Goal: Task Accomplishment & Management: Manage account settings

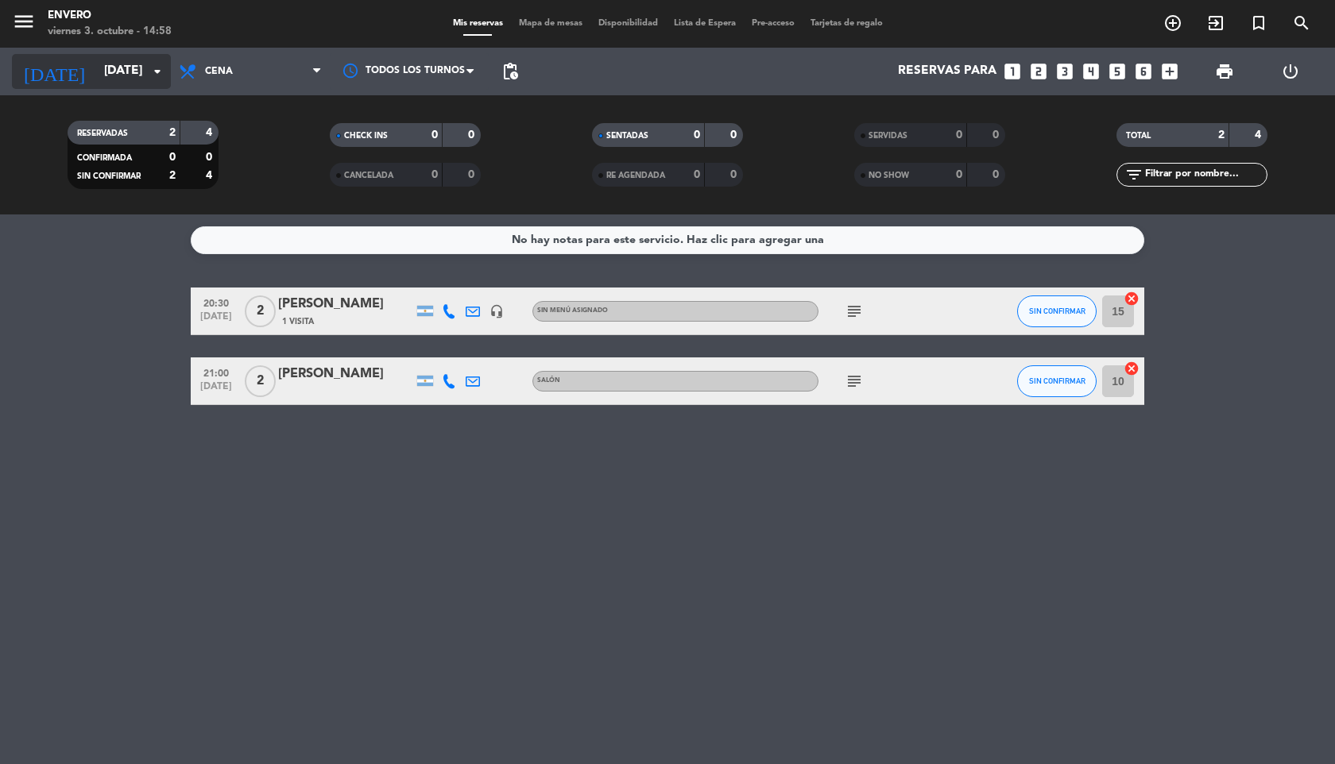
click at [130, 70] on input "[DATE]" at bounding box center [176, 71] width 161 height 30
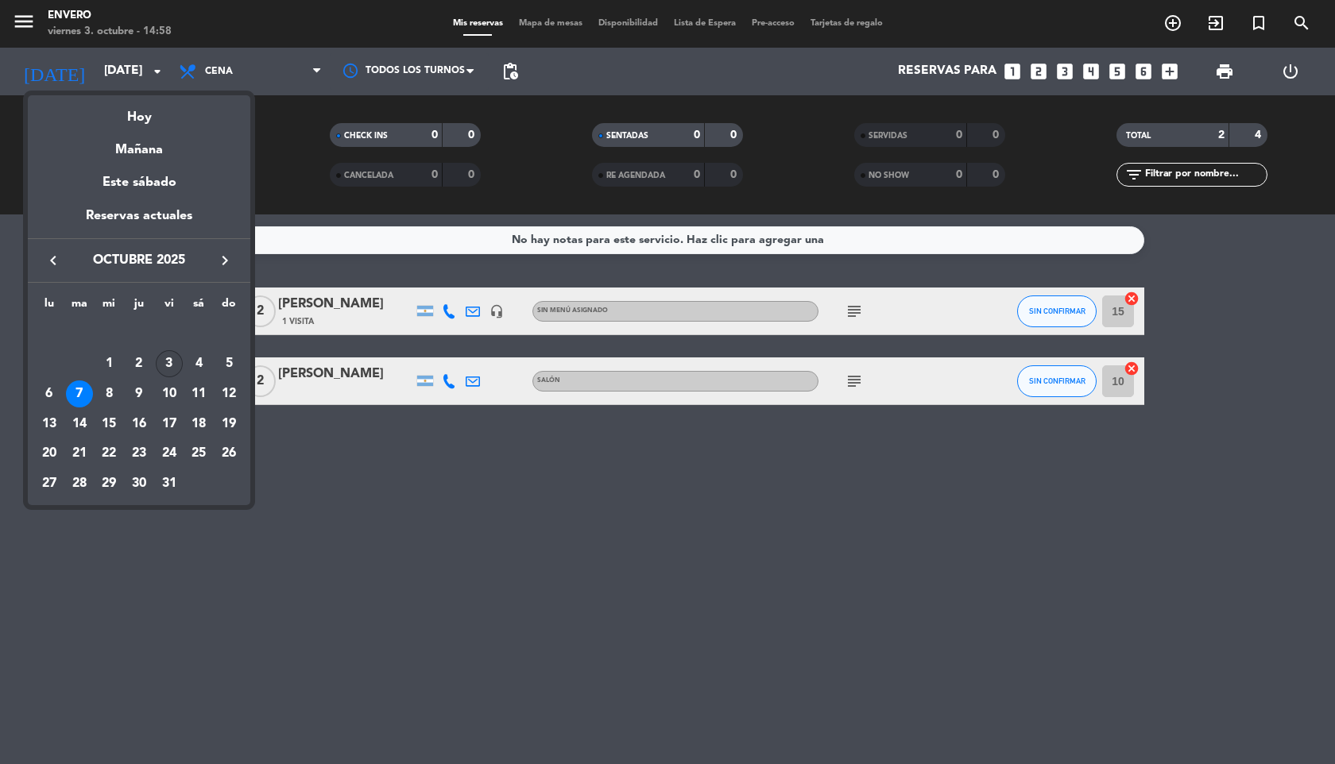
click at [177, 366] on div "3" at bounding box center [169, 363] width 27 height 27
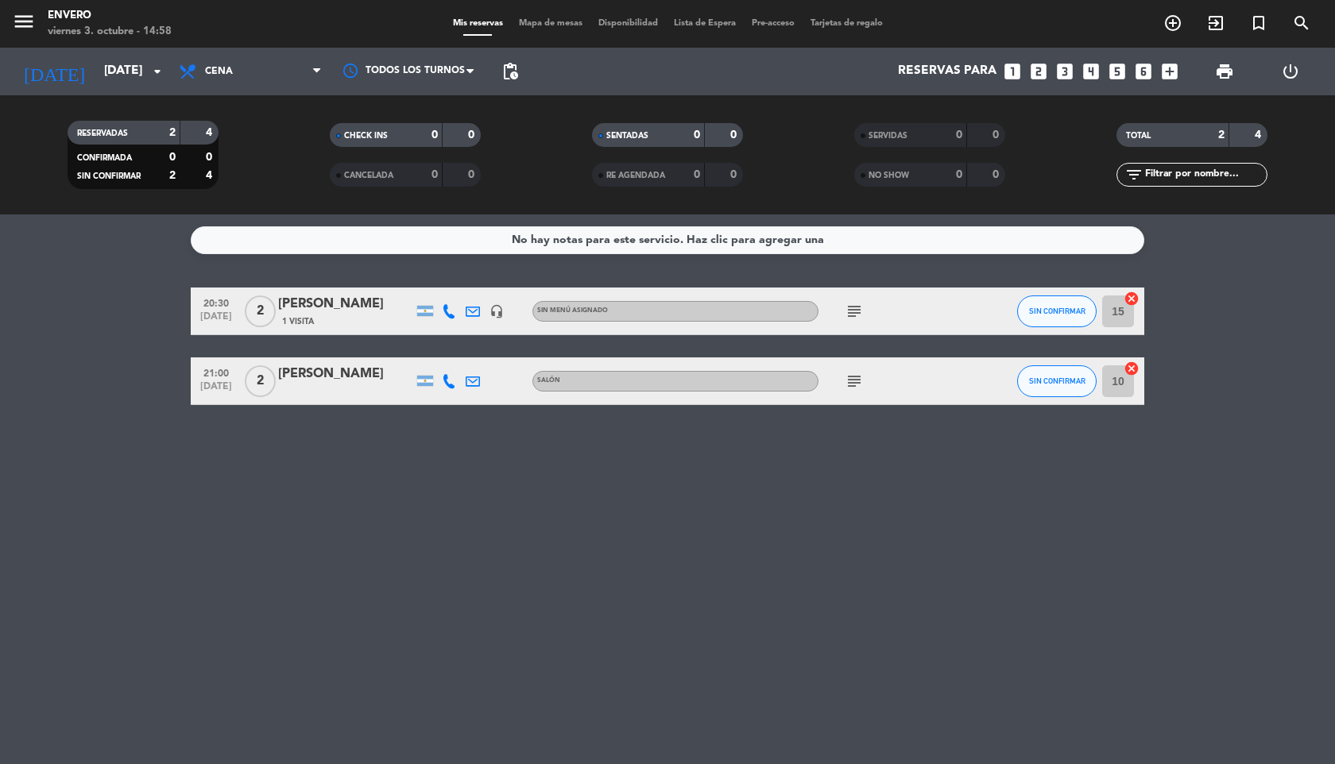
type input "[DATE]"
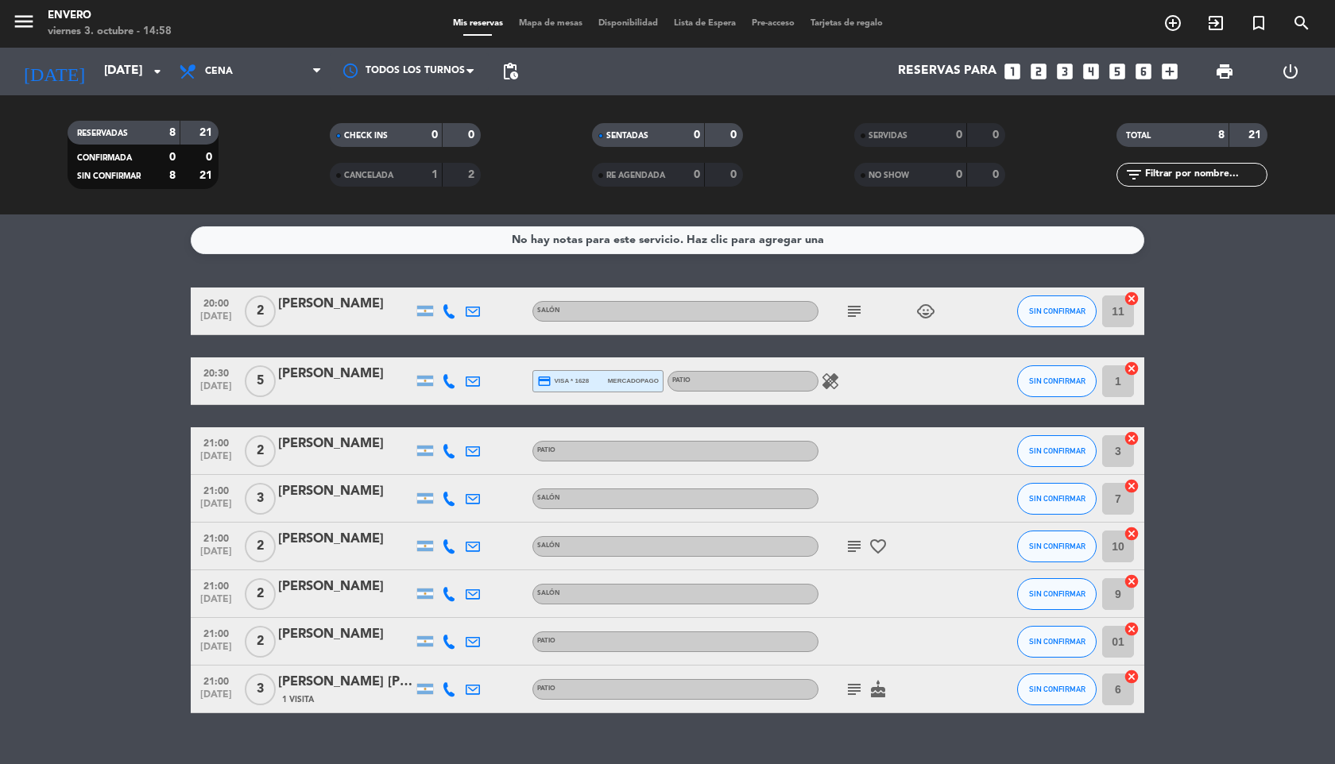
click at [854, 548] on icon "subject" at bounding box center [854, 546] width 19 height 19
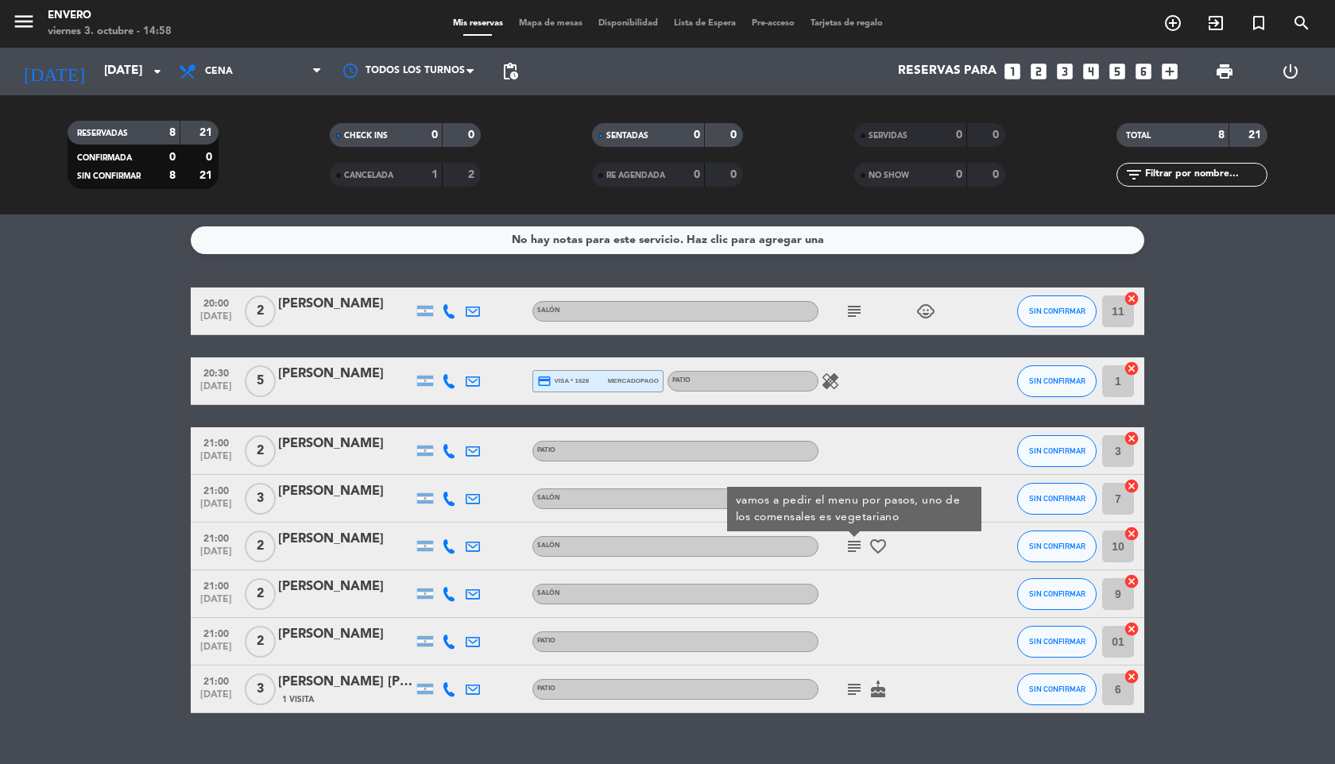
click at [879, 548] on icon "favorite_border" at bounding box center [878, 546] width 19 height 19
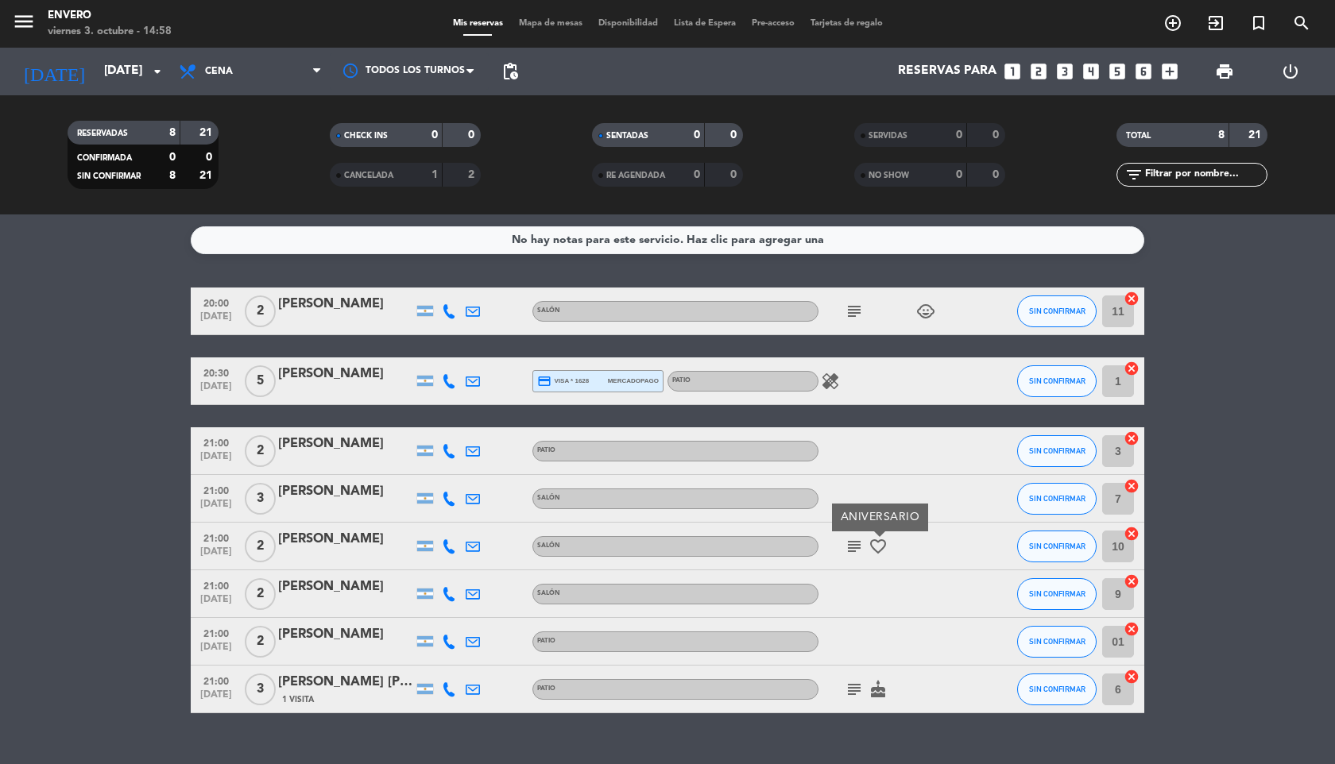
click at [856, 545] on icon "subject" at bounding box center [854, 546] width 19 height 19
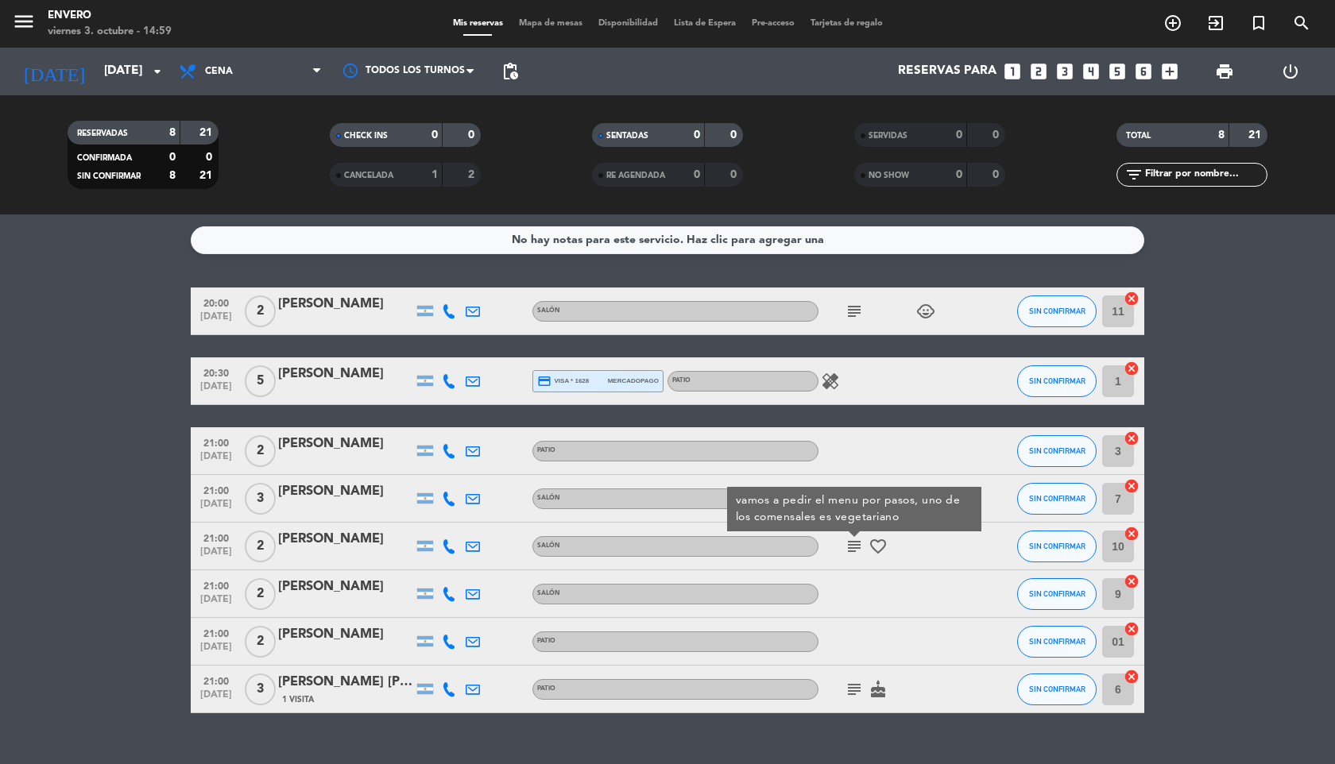
click at [855, 690] on icon "subject" at bounding box center [854, 689] width 19 height 19
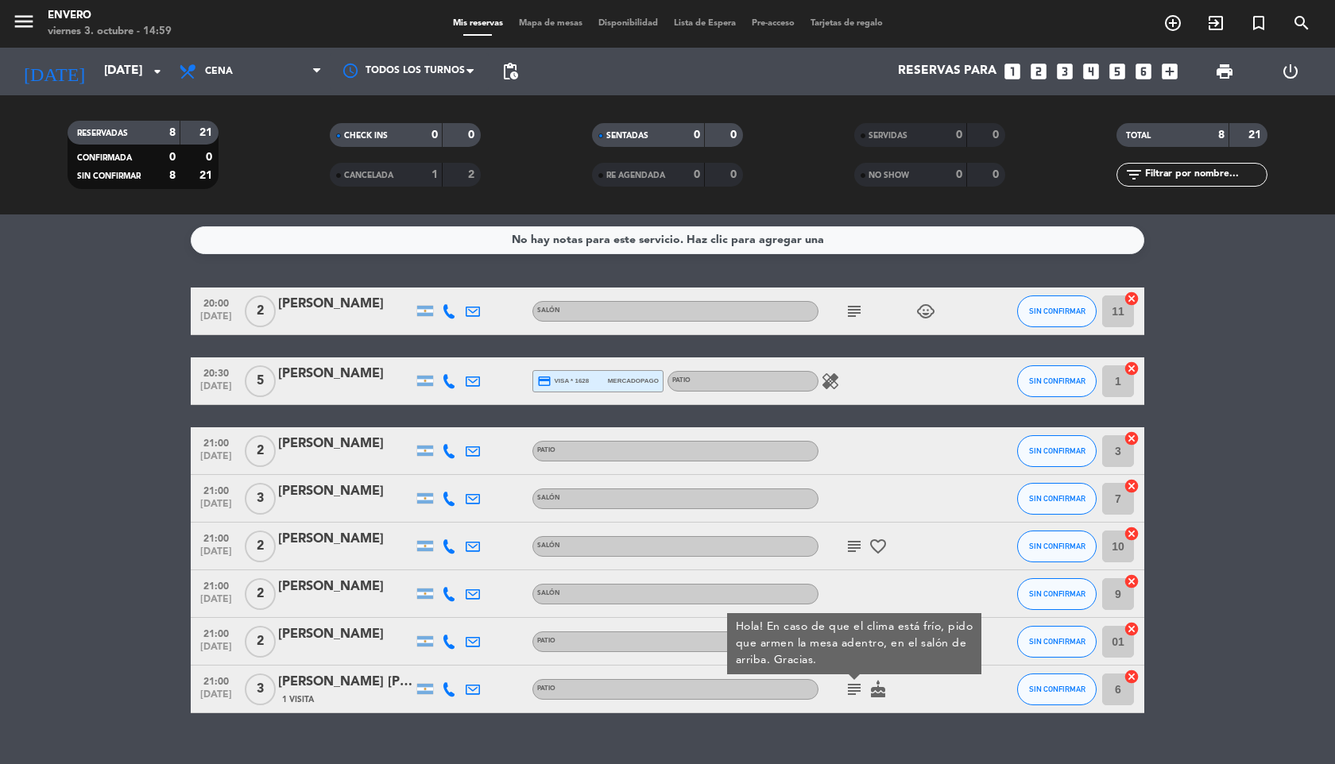
click at [883, 690] on icon "cake" at bounding box center [878, 689] width 19 height 19
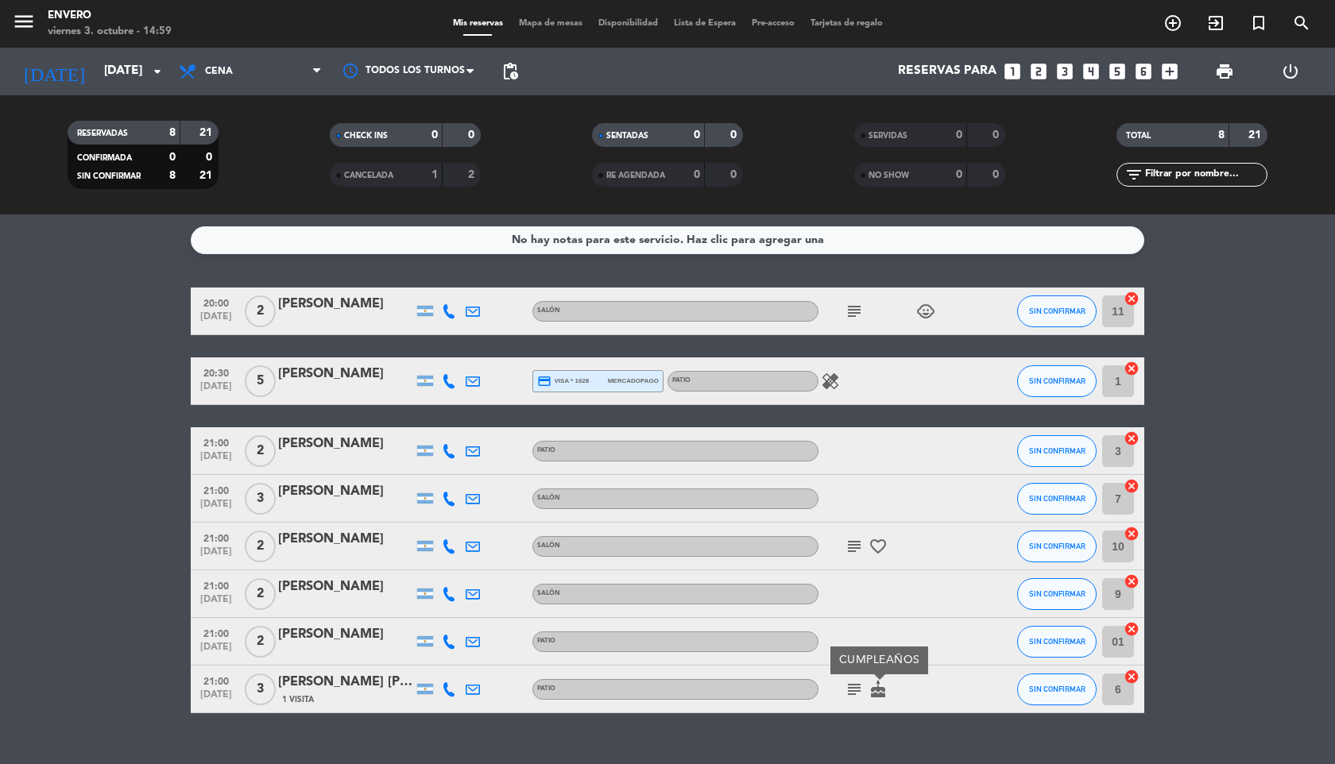
click at [544, 20] on span "Mapa de mesas" at bounding box center [550, 23] width 79 height 9
